Goal: Information Seeking & Learning: Learn about a topic

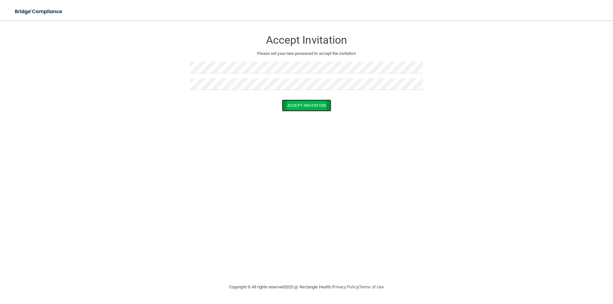
click at [296, 105] on button "Accept Invitation" at bounding box center [306, 106] width 49 height 12
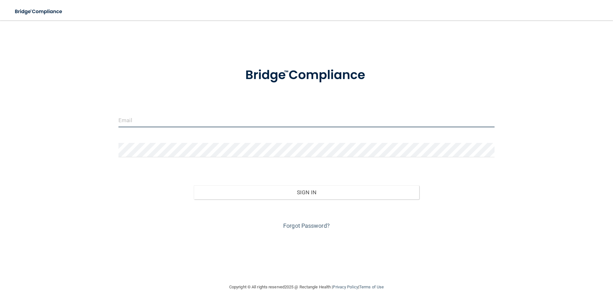
click at [135, 123] on input "email" at bounding box center [307, 120] width 376 height 14
type input "[EMAIL_ADDRESS][DOMAIN_NAME]"
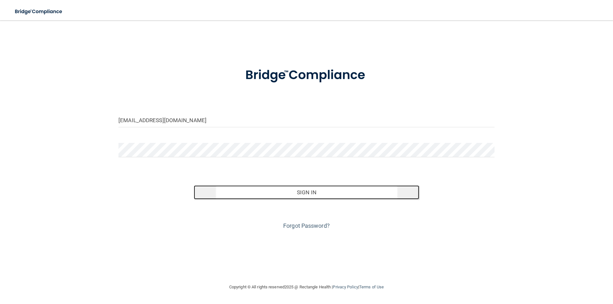
click at [297, 193] on button "Sign In" at bounding box center [307, 193] width 226 height 14
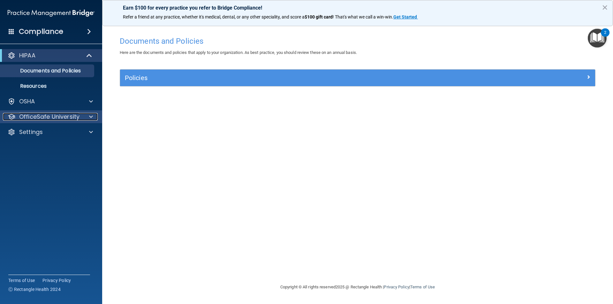
click at [80, 117] on div "OfficeSafe University" at bounding box center [42, 117] width 79 height 8
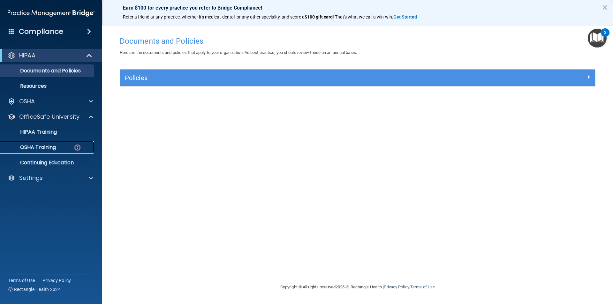
click at [48, 145] on p "OSHA Training" at bounding box center [30, 147] width 52 height 6
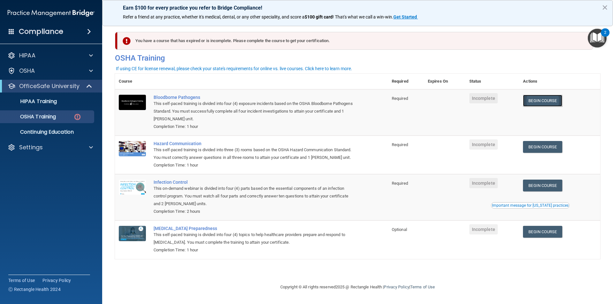
click at [543, 104] on link "Begin Course" at bounding box center [542, 101] width 39 height 12
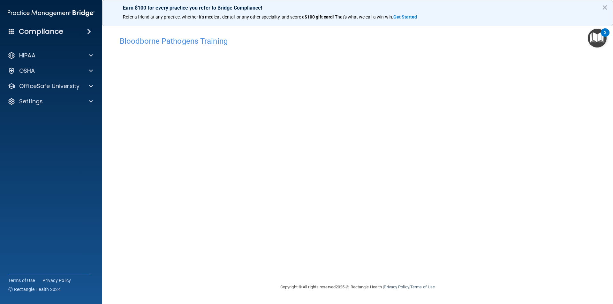
drag, startPoint x: 405, startPoint y: 263, endPoint x: 425, endPoint y: 250, distance: 23.6
drag, startPoint x: 425, startPoint y: 250, endPoint x: 394, endPoint y: 255, distance: 31.0
click at [394, 255] on div "Bloodborne Pathogens Training This course doesn’t expire until . Are you sure y…" at bounding box center [358, 158] width 486 height 250
click at [55, 84] on p "OfficeSafe University" at bounding box center [49, 86] width 60 height 8
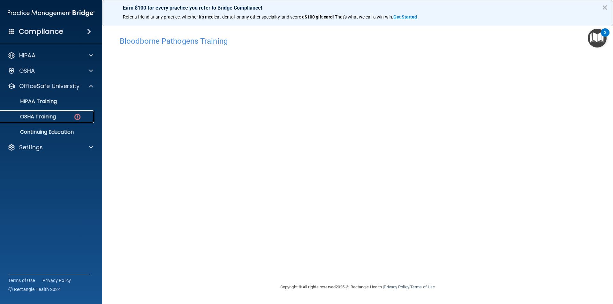
click at [55, 116] on p "OSHA Training" at bounding box center [30, 117] width 52 height 6
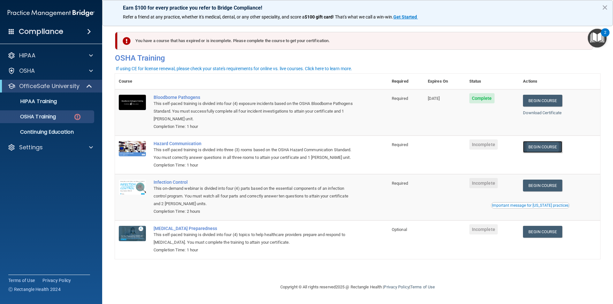
click at [543, 146] on link "Begin Course" at bounding box center [542, 147] width 39 height 12
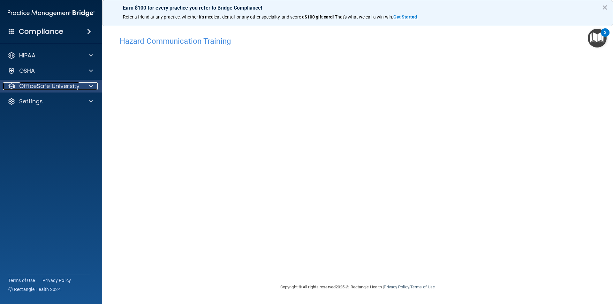
click at [87, 87] on div at bounding box center [90, 86] width 16 height 8
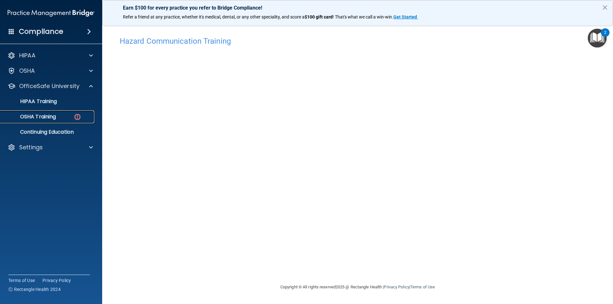
click at [70, 119] on div "OSHA Training" at bounding box center [47, 117] width 87 height 6
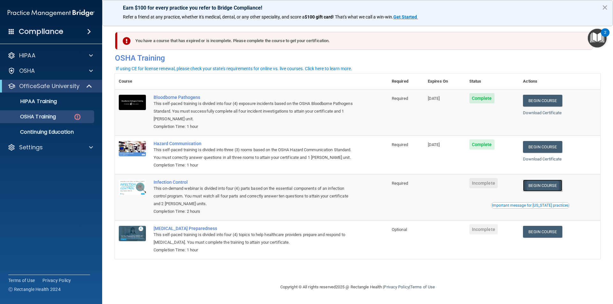
click at [555, 184] on link "Begin Course" at bounding box center [542, 186] width 39 height 12
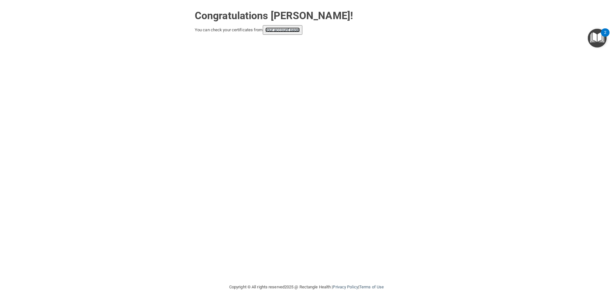
click at [293, 31] on link "your account page!" at bounding box center [282, 29] width 35 height 5
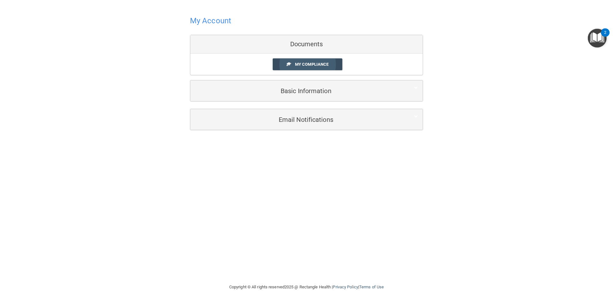
click at [301, 64] on span "My Compliance" at bounding box center [312, 64] width 34 height 5
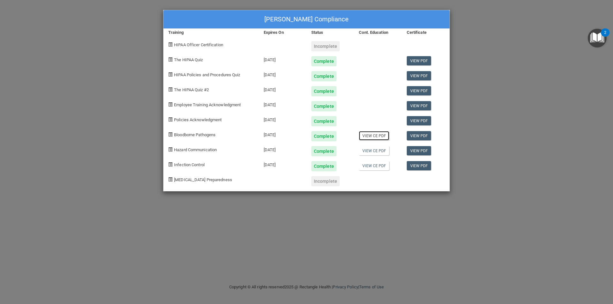
click at [379, 135] on link "View CE PDF" at bounding box center [374, 135] width 30 height 9
click at [375, 152] on link "View CE PDF" at bounding box center [374, 150] width 30 height 9
click at [374, 167] on link "View CE PDF" at bounding box center [374, 165] width 30 height 9
